Goal: Task Accomplishment & Management: Manage account settings

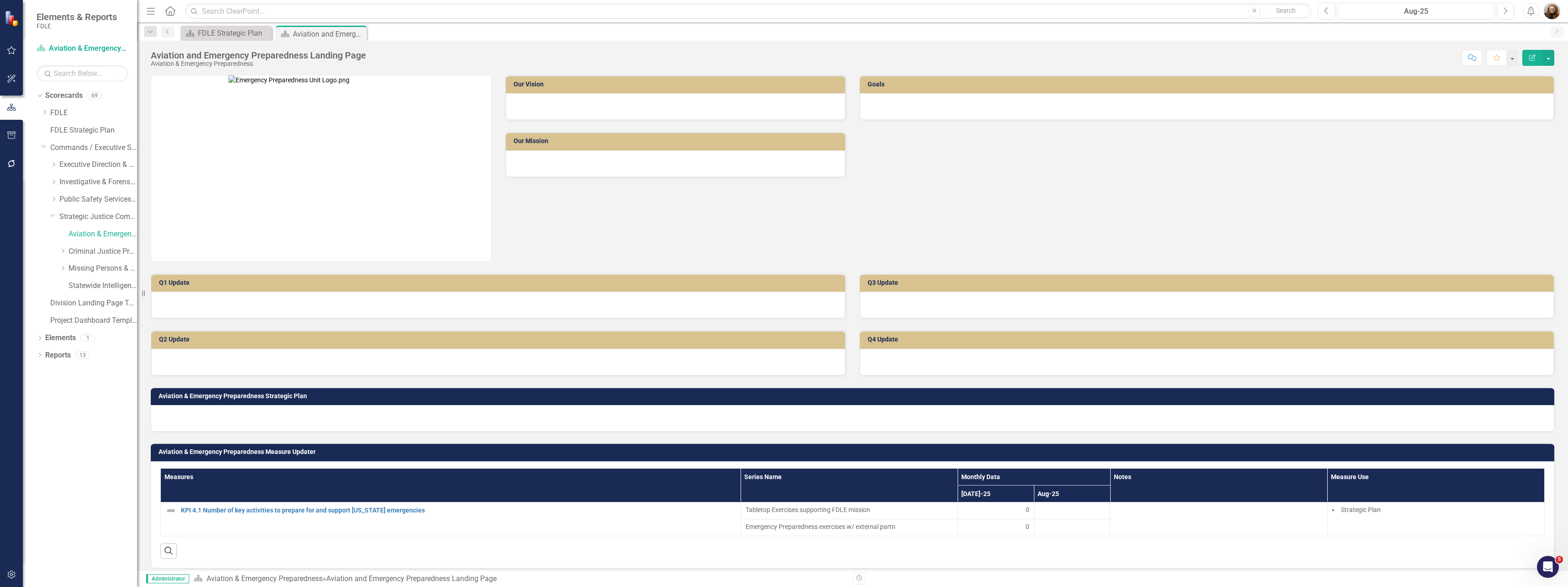
scroll to position [170, 0]
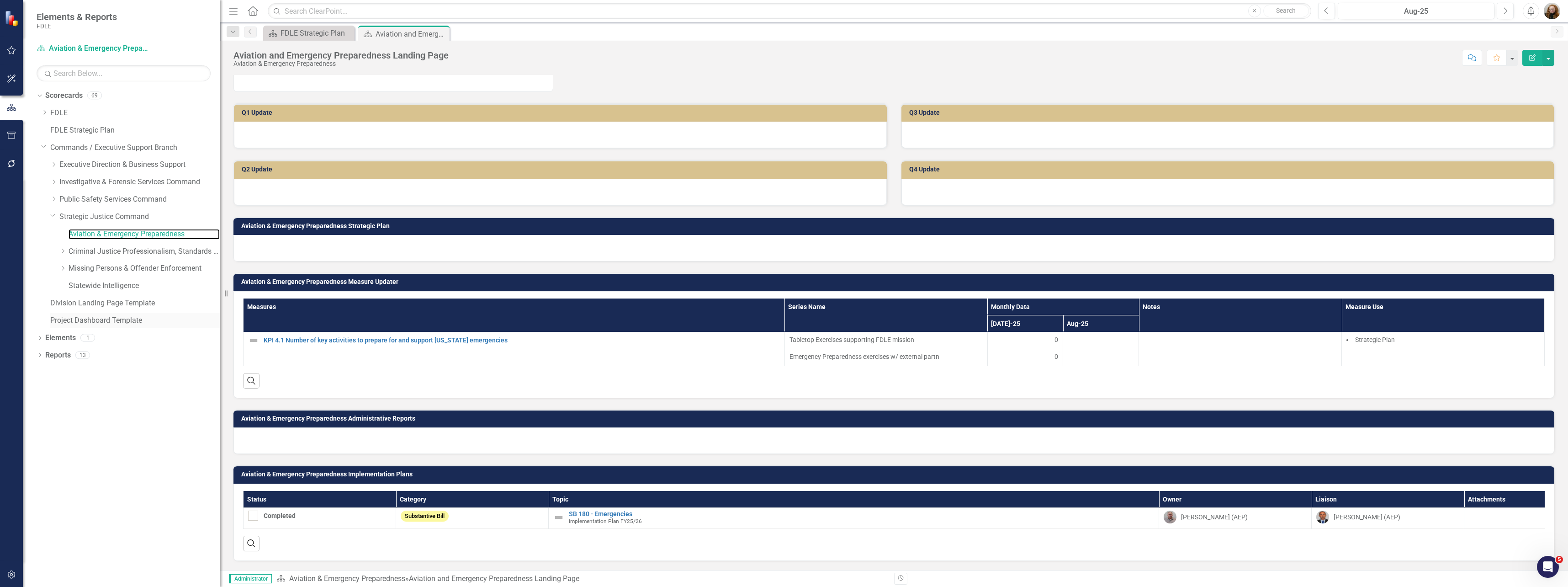
drag, startPoint x: 138, startPoint y: 300, endPoint x: 220, endPoint y: 323, distance: 85.2
click at [220, 323] on div "Resize" at bounding box center [223, 294] width 7 height 587
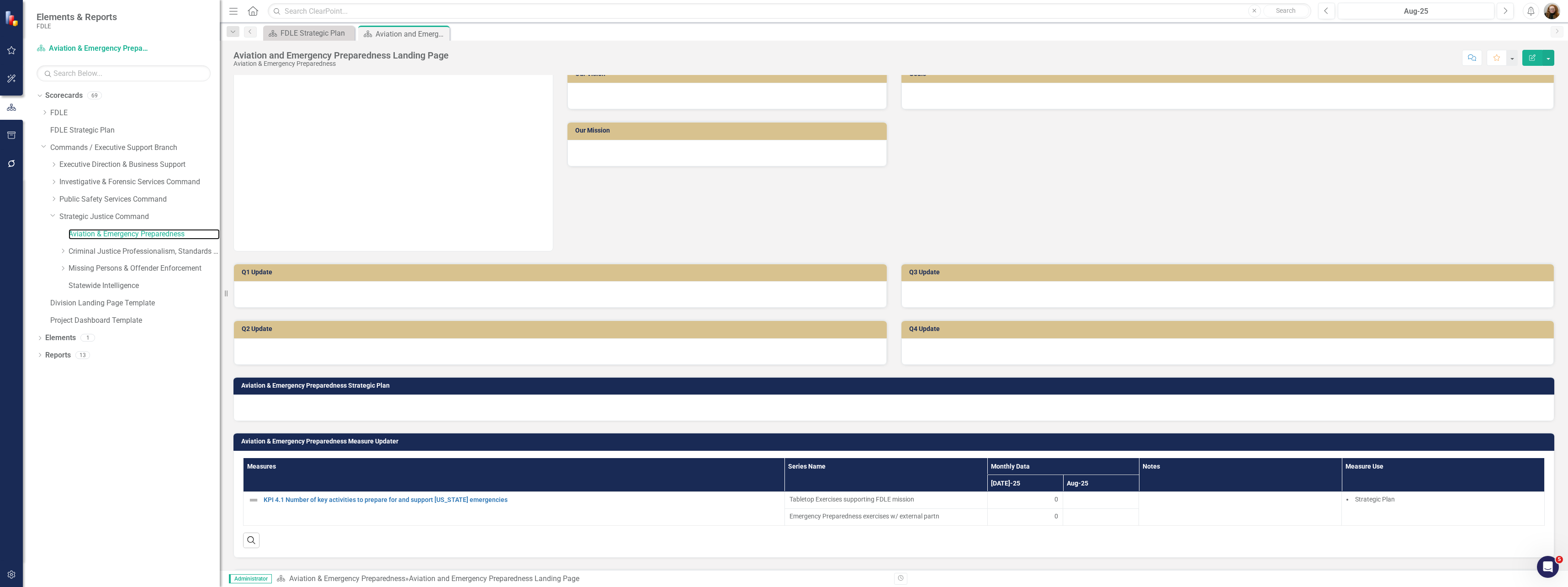
scroll to position [0, 0]
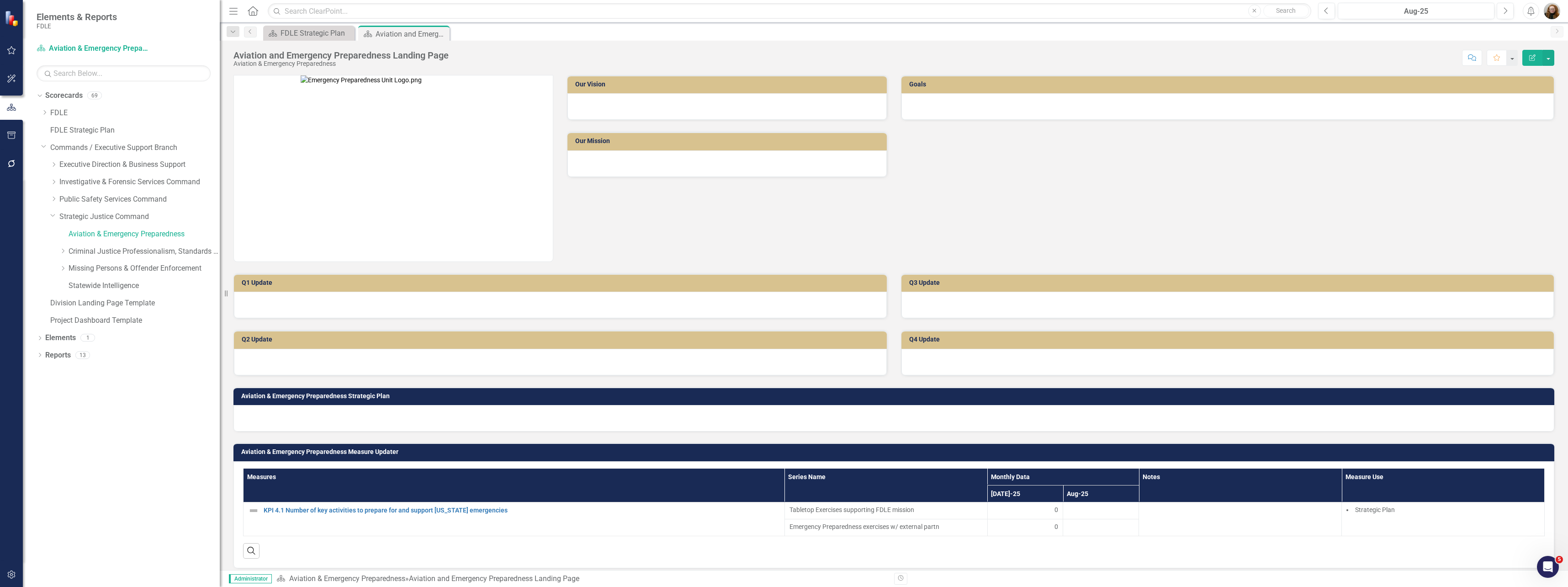
click at [1527, 60] on button "Edit Report" at bounding box center [1532, 58] width 20 height 16
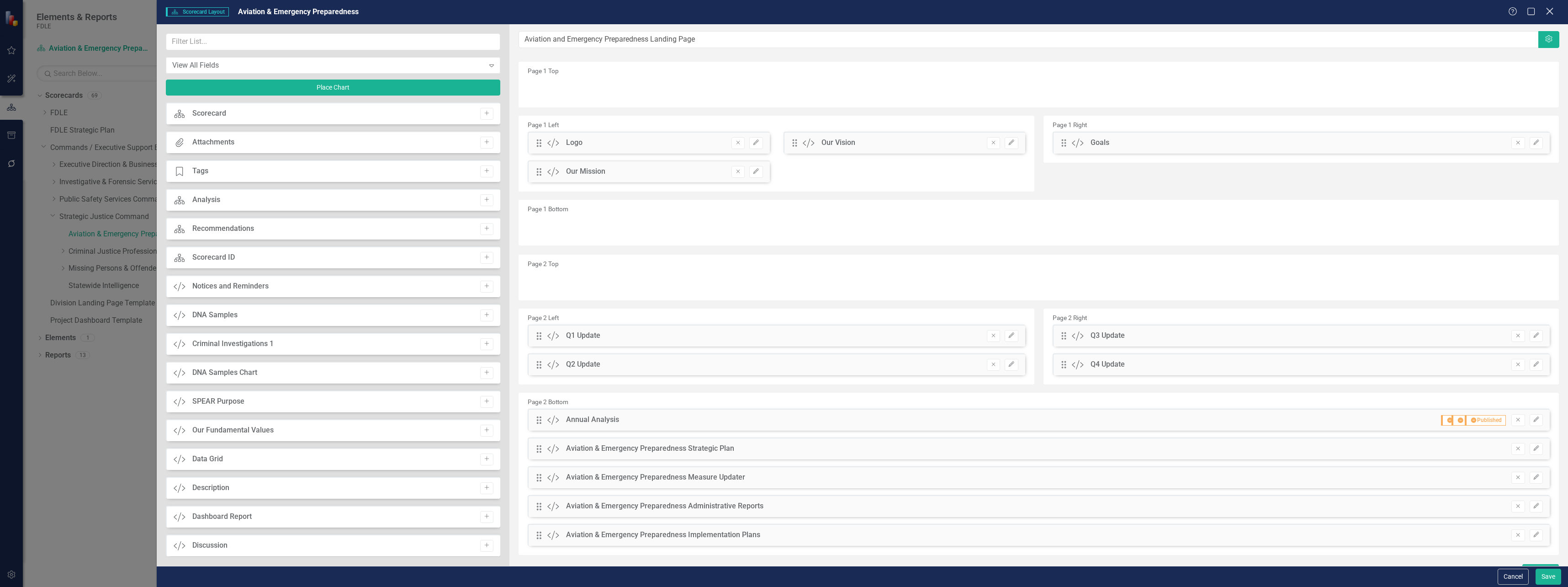
click at [1550, 8] on icon "Close" at bounding box center [1549, 11] width 12 height 9
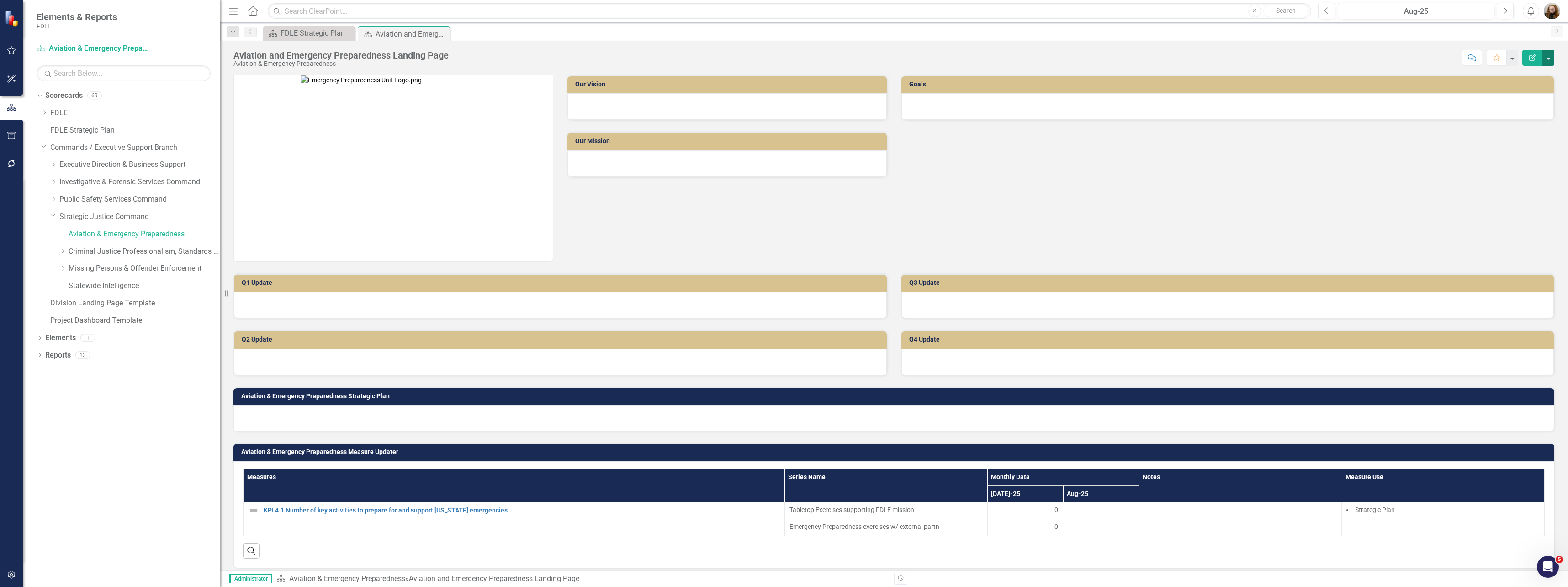
click at [1549, 58] on button "button" at bounding box center [1549, 58] width 12 height 16
click at [1512, 79] on link "Edit Edit Scorecard" at bounding box center [1517, 75] width 74 height 17
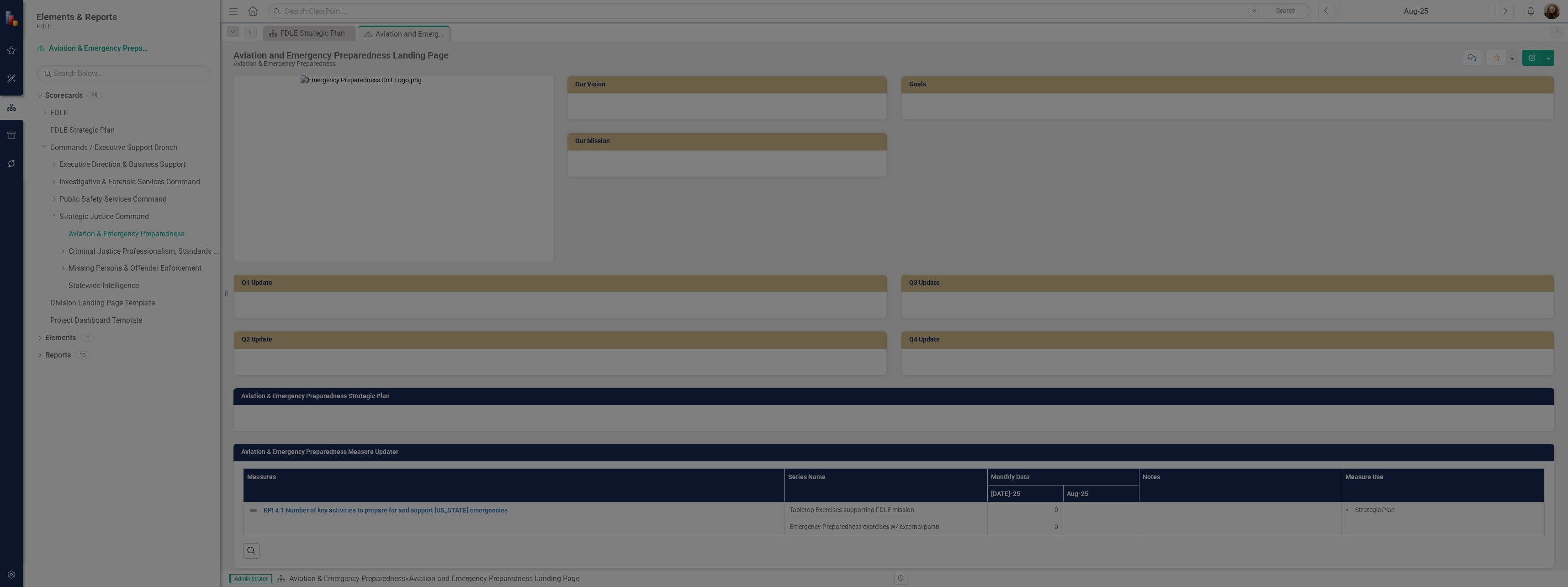
click at [201, 125] on link "User Access" at bounding box center [298, 124] width 282 height 18
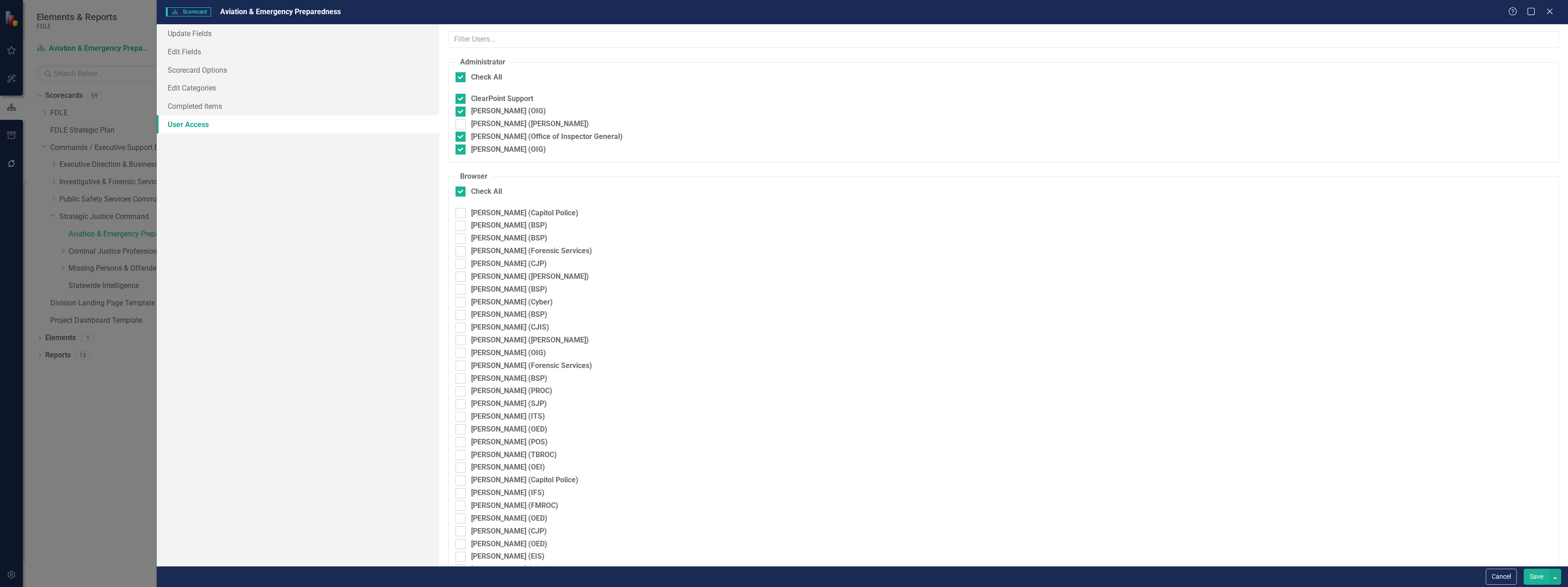
checkbox input "false"
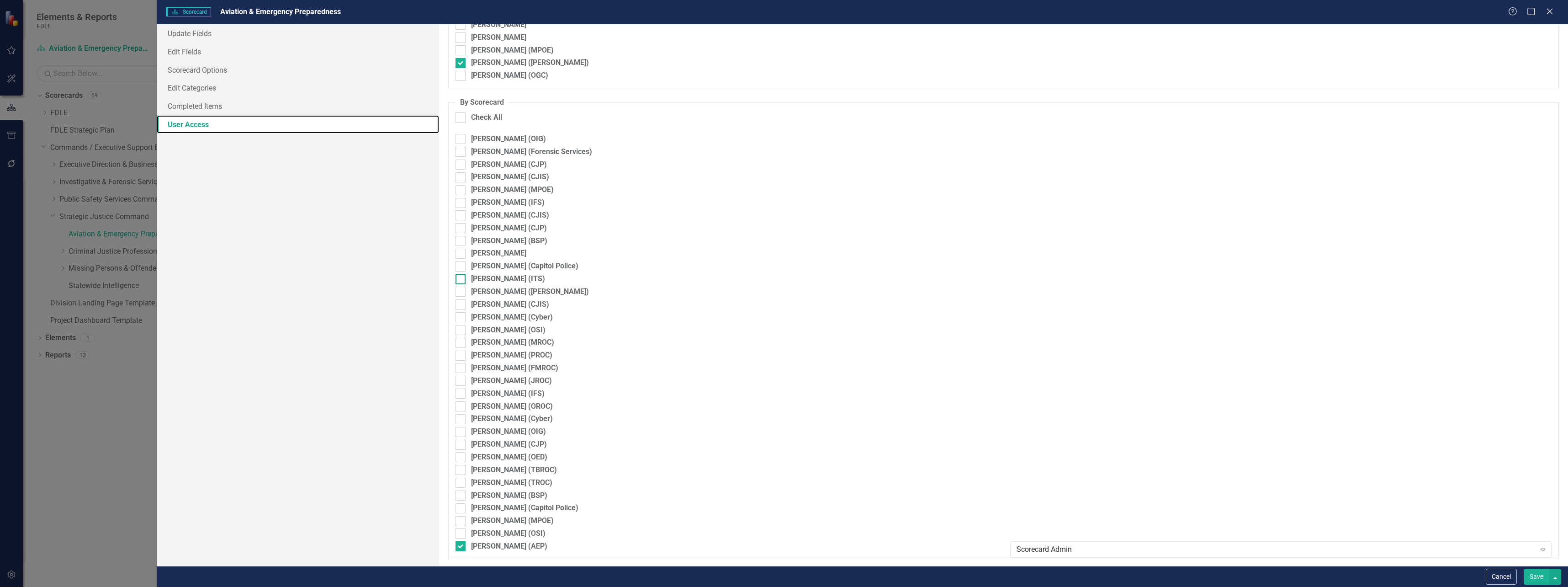
scroll to position [1790, 0]
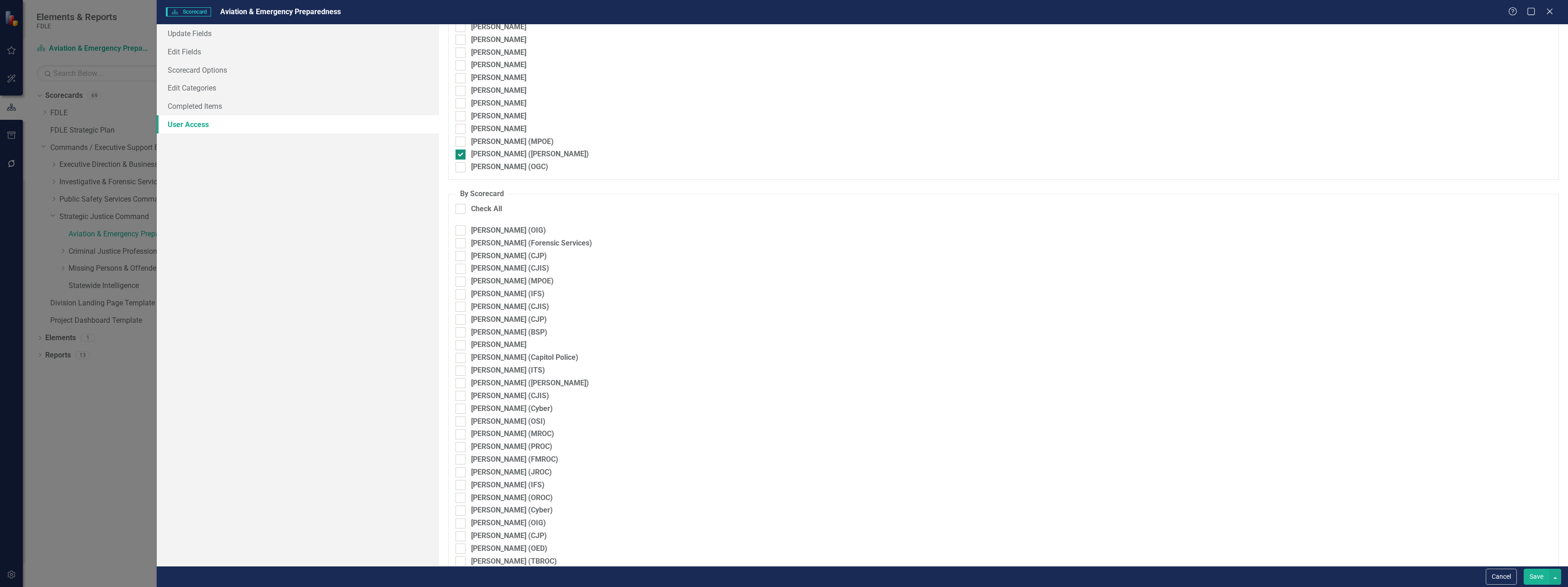
click at [461, 156] on div at bounding box center [460, 154] width 10 height 10
click at [461, 155] on input "[PERSON_NAME] ([PERSON_NAME])" at bounding box center [458, 152] width 6 height 6
checkbox input "false"
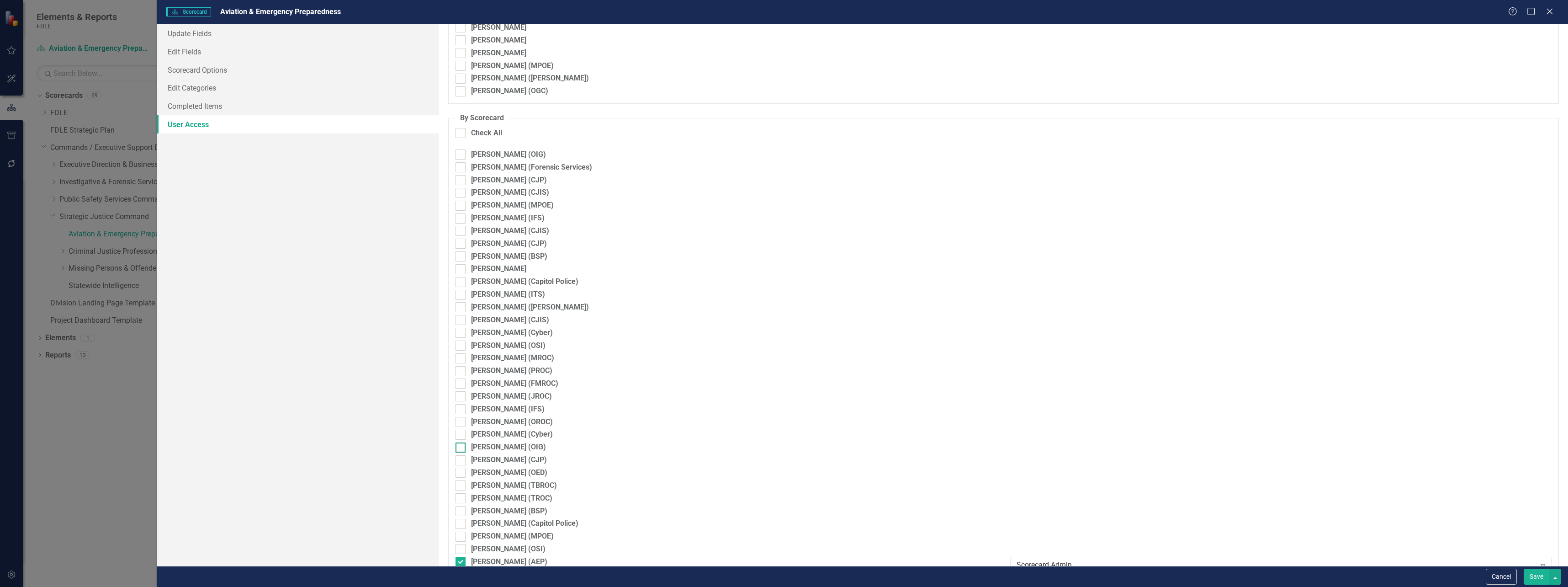
scroll to position [1881, 0]
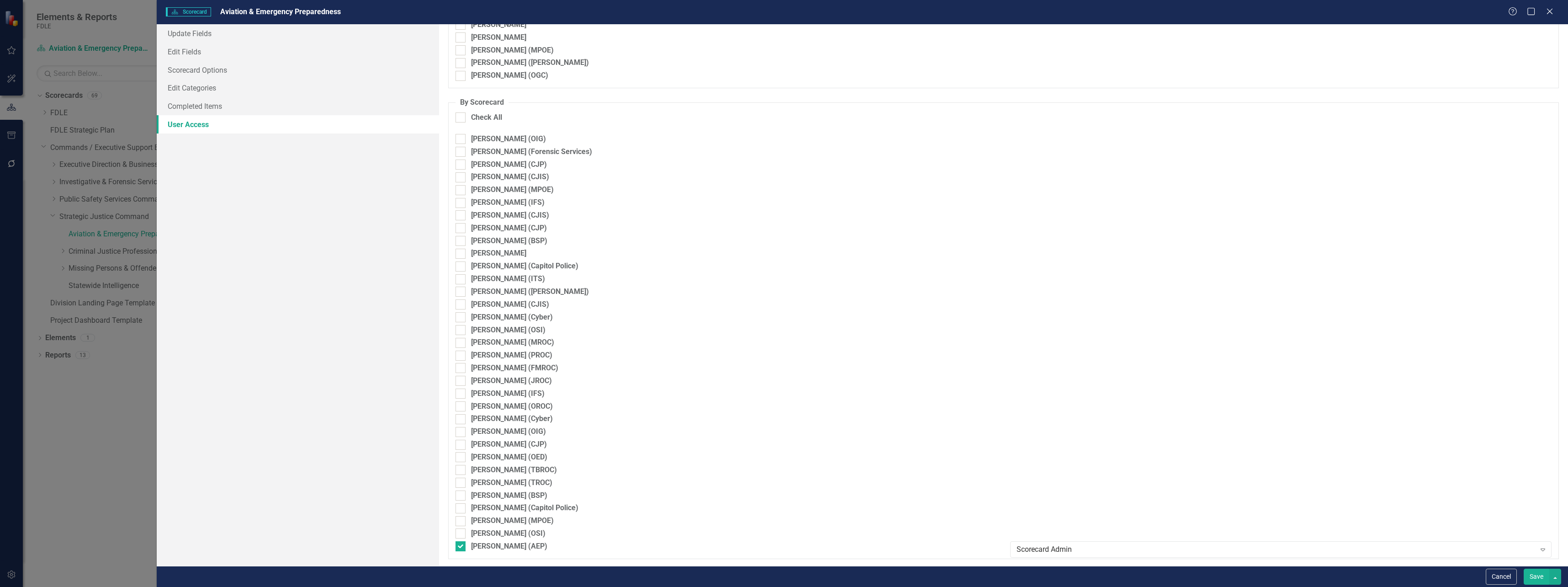
click at [1535, 577] on button "Save" at bounding box center [1536, 577] width 26 height 16
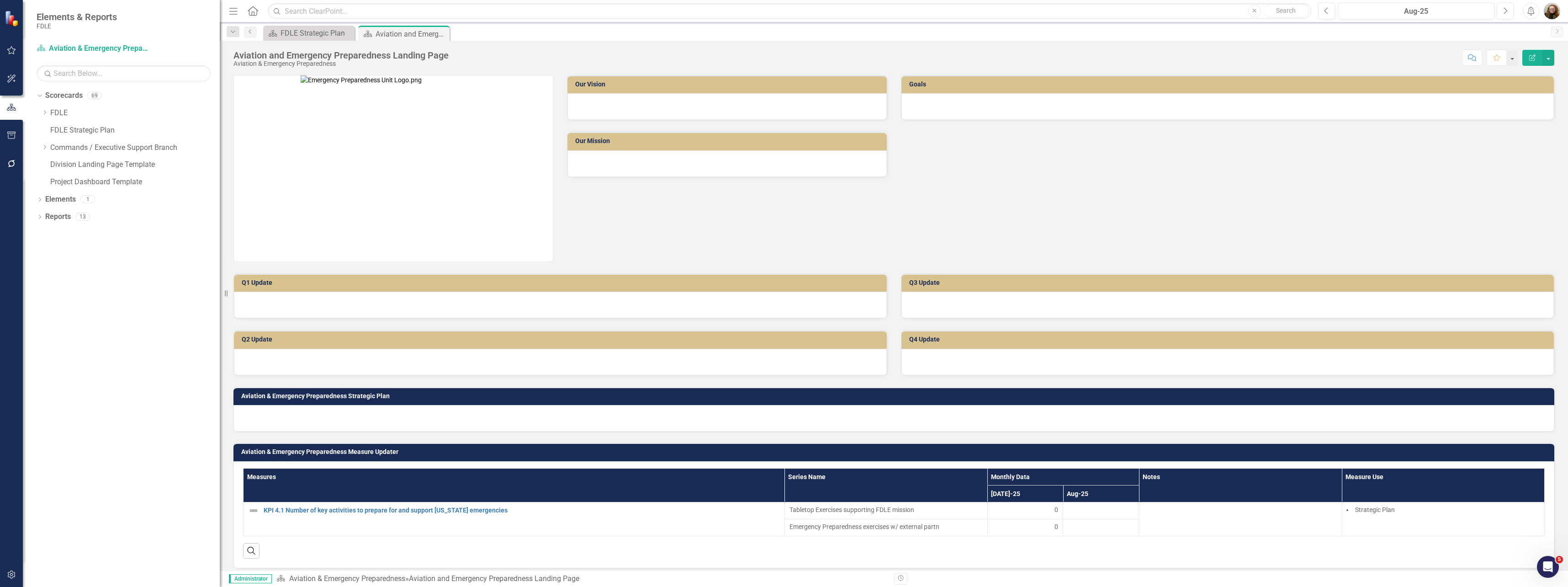
click at [152, 395] on div "Dropdown Scorecards 69 Dropdown FDLE Commissioner's Initiative Team Project Das…" at bounding box center [122, 337] width 197 height 499
